Goal: Task Accomplishment & Management: Use online tool/utility

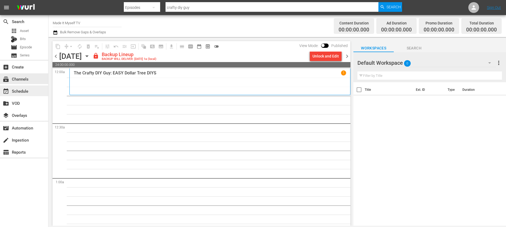
scroll to position [2475, 0]
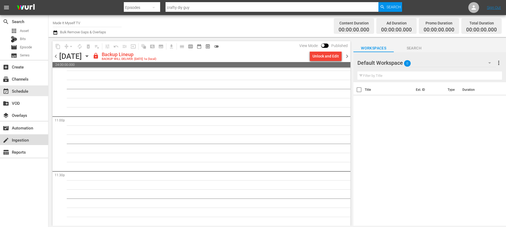
click at [15, 141] on div "create Ingestion" at bounding box center [15, 139] width 30 height 5
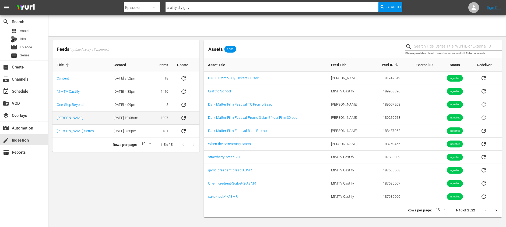
click at [182, 119] on icon "sticky table" at bounding box center [183, 118] width 6 height 6
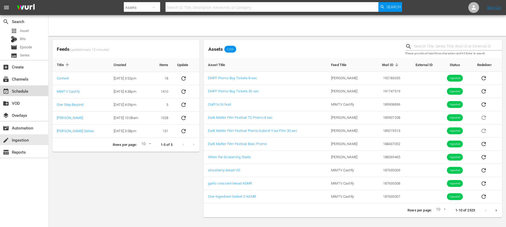
click at [30, 87] on div "event_available Schedule" at bounding box center [24, 91] width 48 height 11
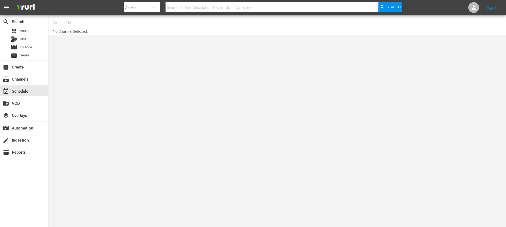
click at [86, 23] on input "text" at bounding box center [87, 22] width 69 height 13
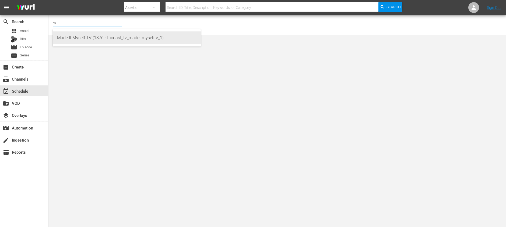
click at [85, 35] on div "Made It Myself TV (1876 - tricoast_tv_madeitmyselftv_1)" at bounding box center [126, 37] width 139 height 13
type input "Made It Myself TV (1876 - tricoast_tv_madeitmyselftv_1)"
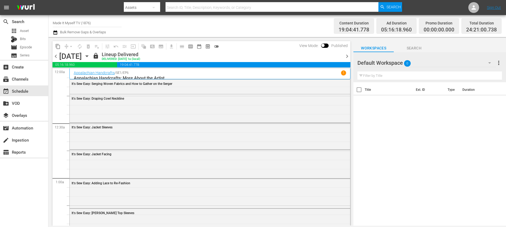
click at [345, 55] on span "chevron_right" at bounding box center [346, 56] width 7 height 7
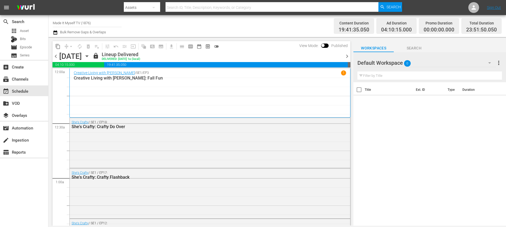
click at [346, 56] on span "chevron_right" at bounding box center [346, 56] width 7 height 7
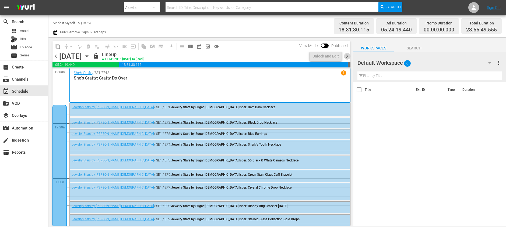
click at [346, 56] on span "chevron_right" at bounding box center [346, 56] width 7 height 7
